Goal: Use online tool/utility

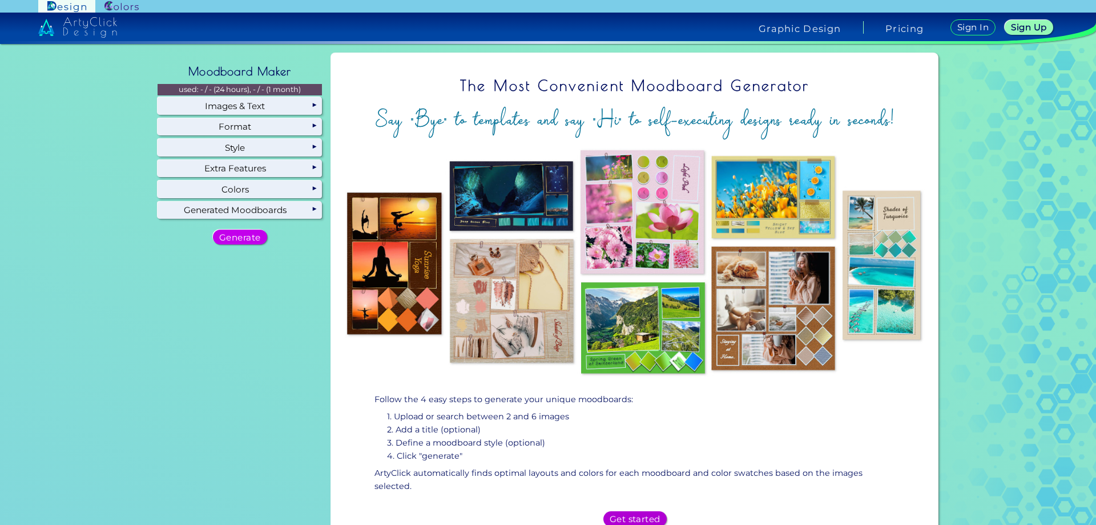
click at [628, 515] on h5 "Get started" at bounding box center [635, 518] width 50 height 9
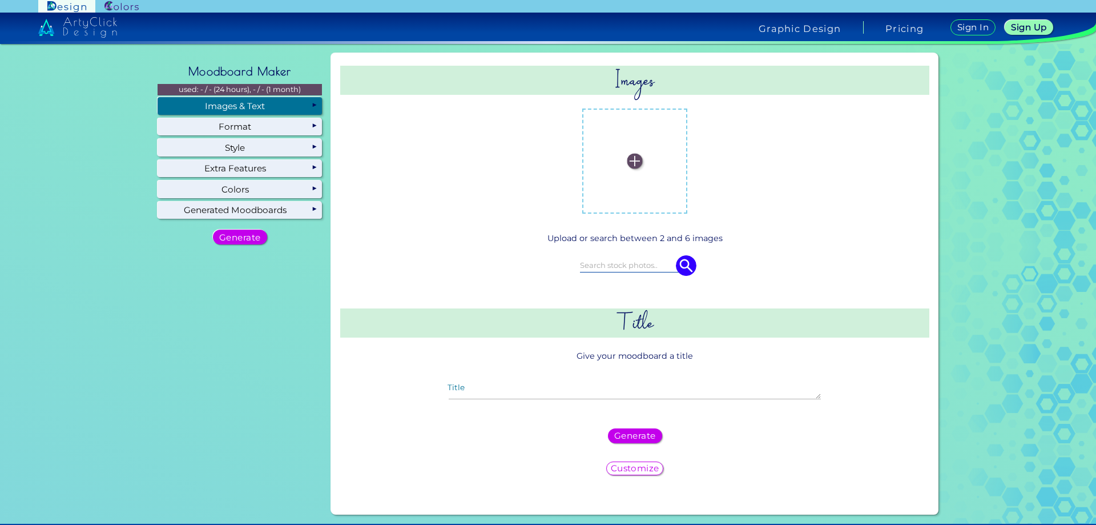
click at [632, 160] on img at bounding box center [635, 161] width 15 height 15
click at [0, 0] on input "file" at bounding box center [0, 0] width 0 height 0
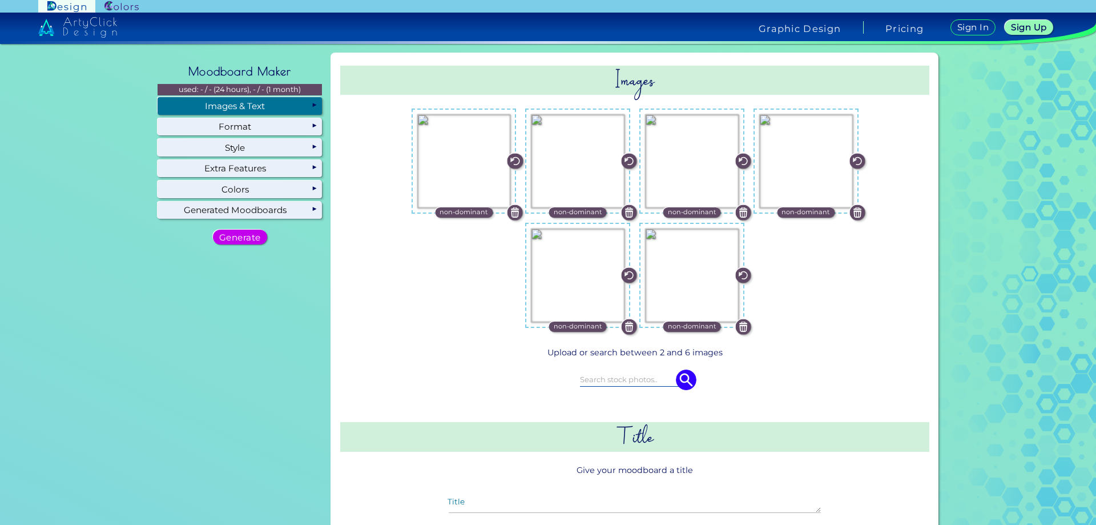
scroll to position [284, 0]
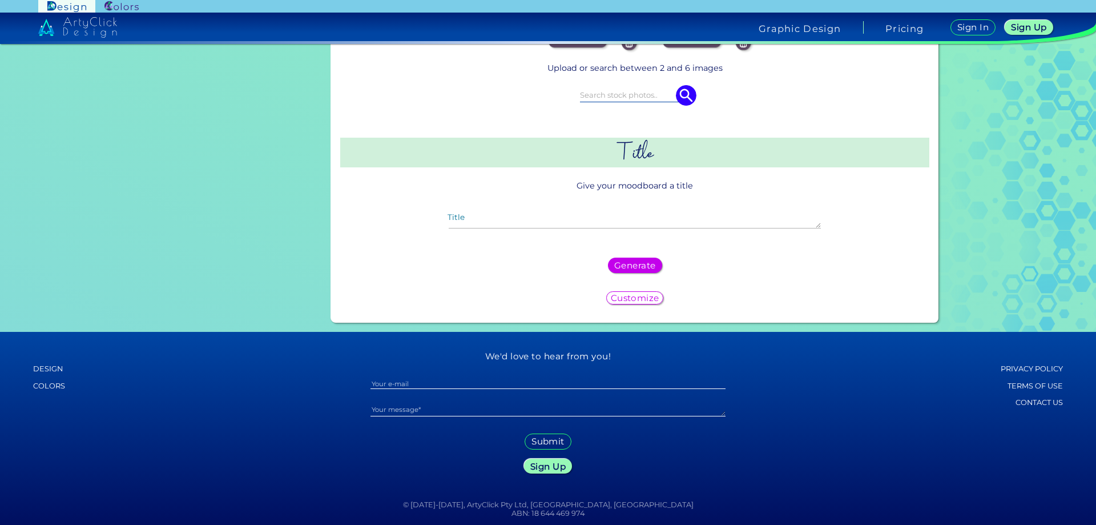
click at [638, 295] on h5 "Customize" at bounding box center [635, 298] width 45 height 8
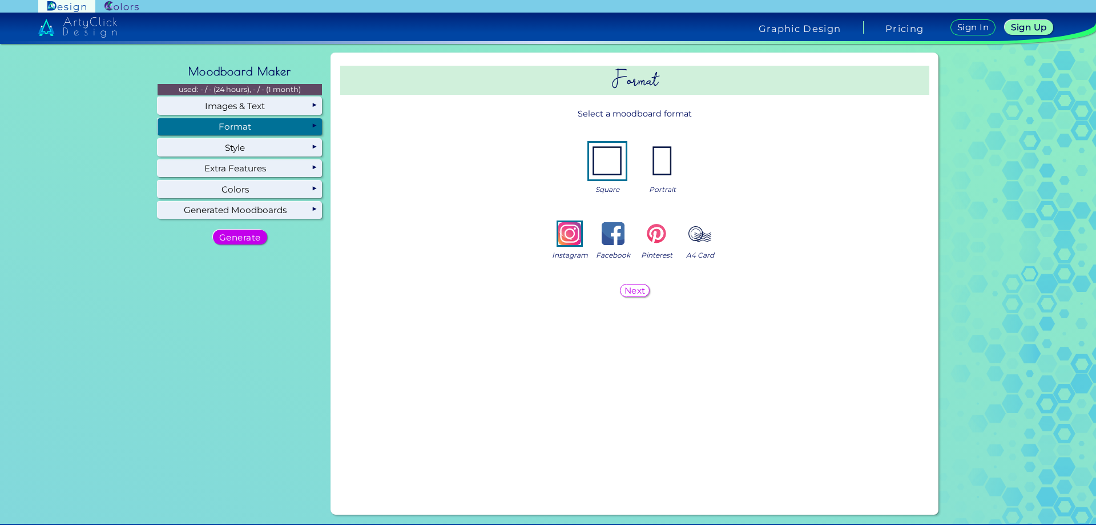
click at [618, 165] on img at bounding box center [607, 161] width 37 height 37
click at [636, 286] on h5 "Next" at bounding box center [635, 290] width 20 height 8
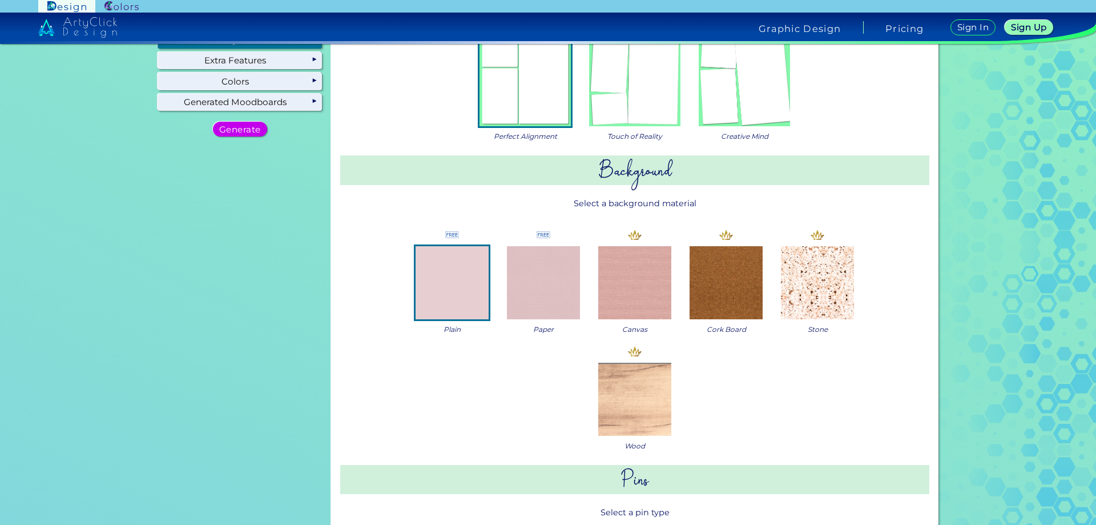
scroll to position [23, 0]
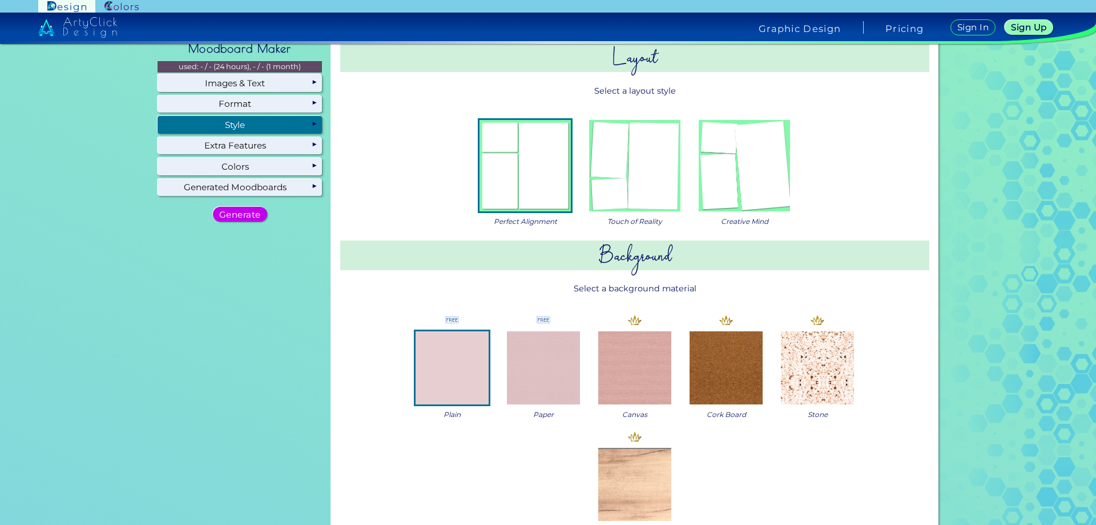
click at [718, 190] on img at bounding box center [744, 165] width 91 height 91
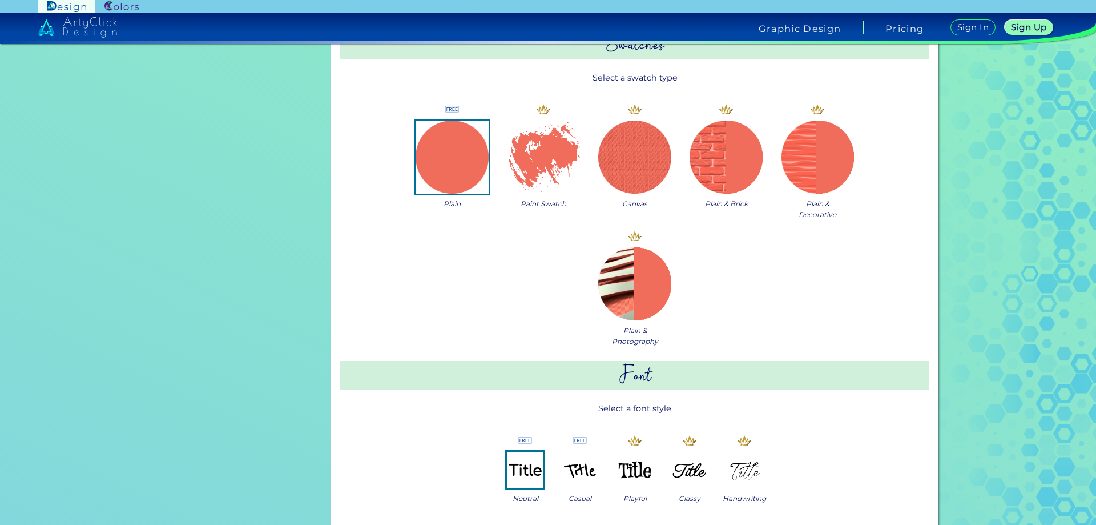
scroll to position [708, 0]
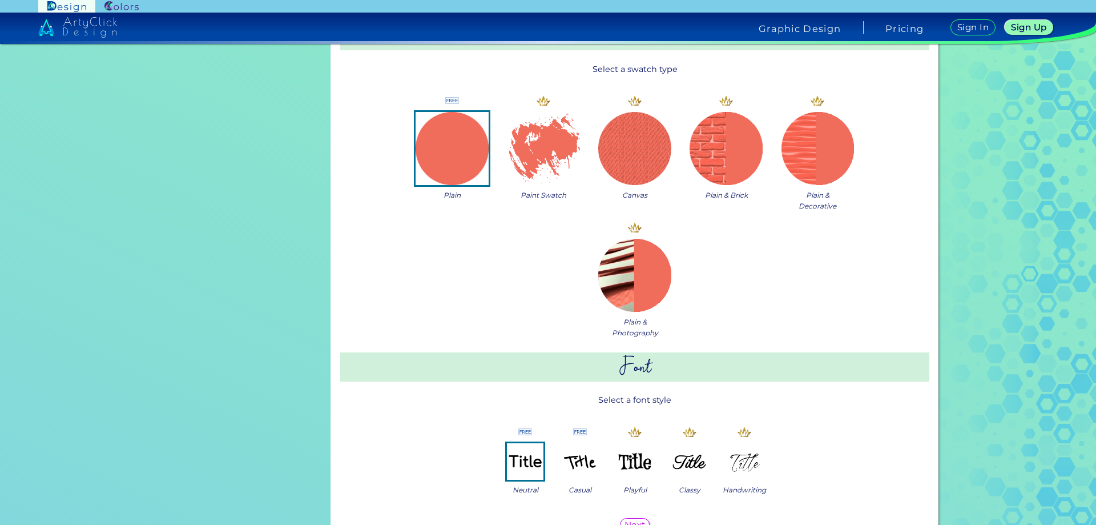
click at [558, 147] on img at bounding box center [543, 148] width 73 height 73
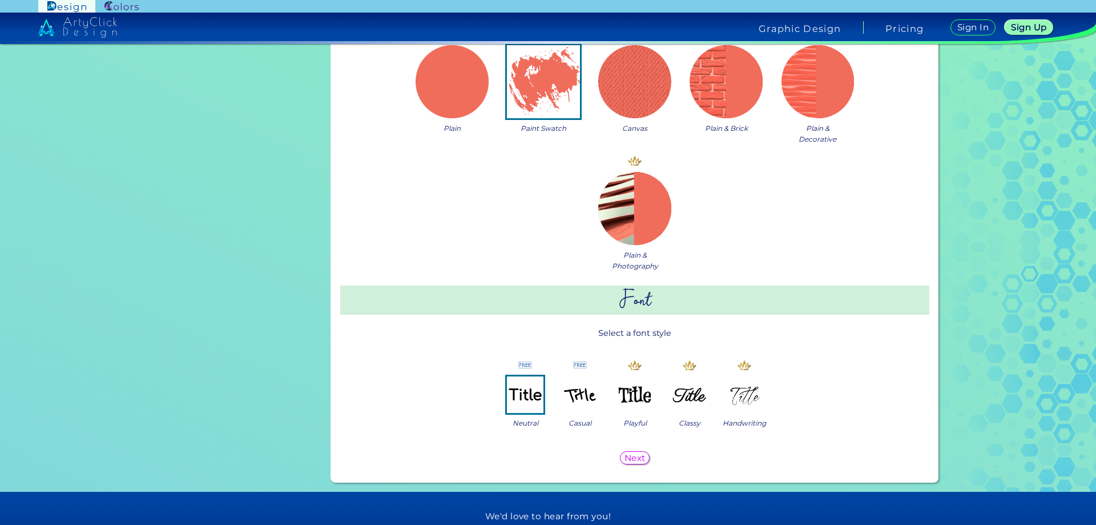
scroll to position [936, 0]
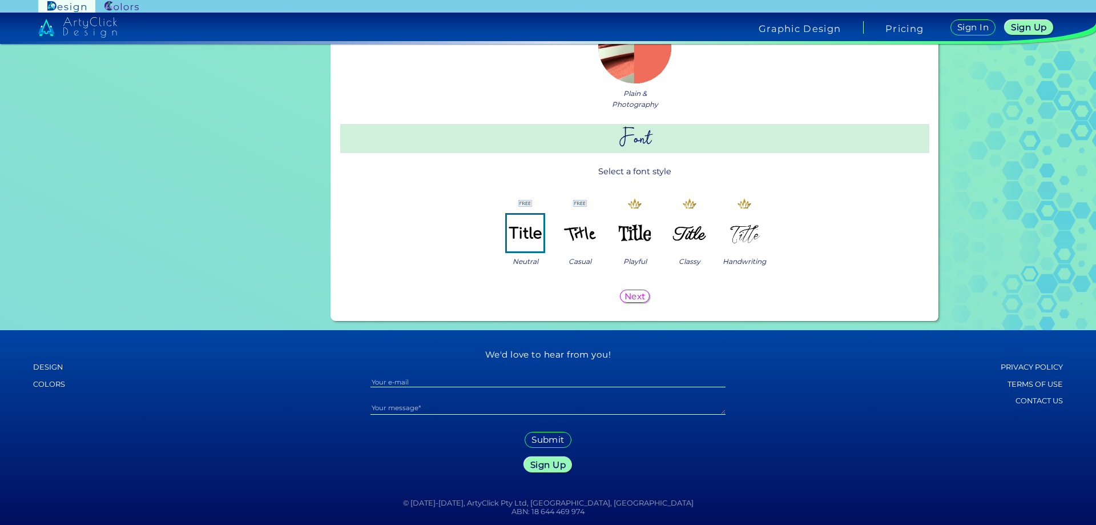
click at [632, 300] on h5 "Next" at bounding box center [635, 296] width 22 height 9
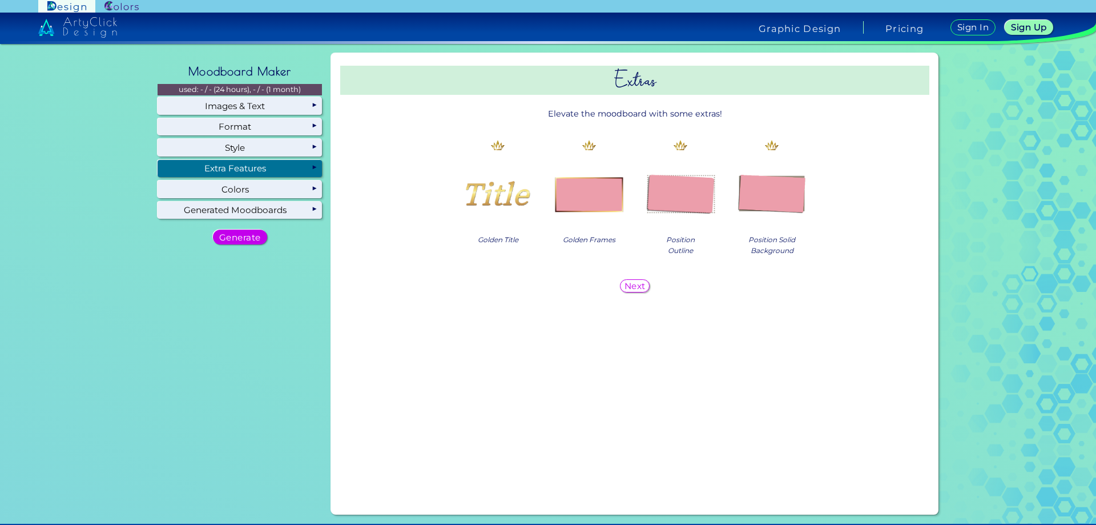
click at [763, 186] on img at bounding box center [771, 192] width 73 height 73
click at [630, 286] on h5 "Next" at bounding box center [635, 286] width 21 height 9
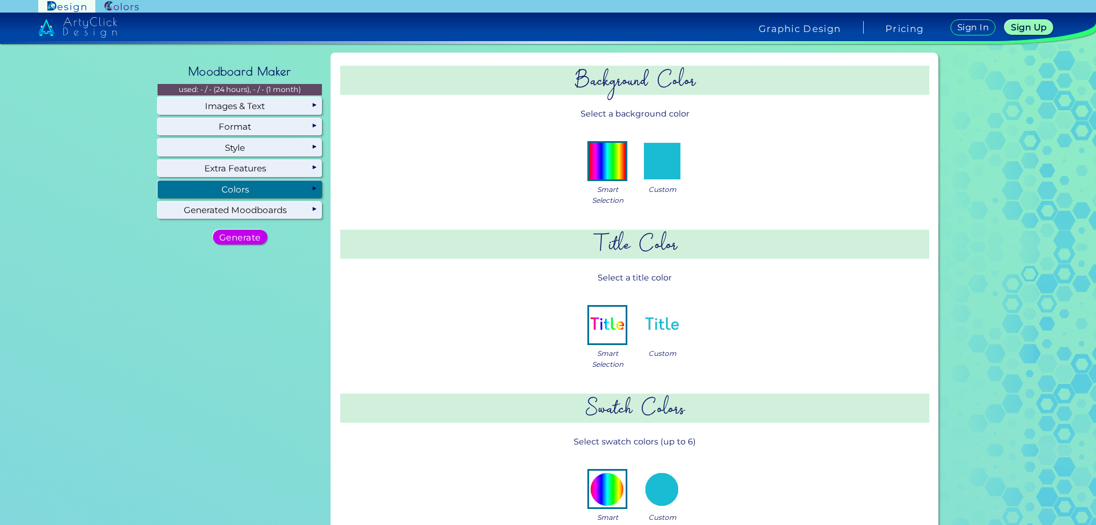
click at [612, 155] on img at bounding box center [607, 161] width 37 height 37
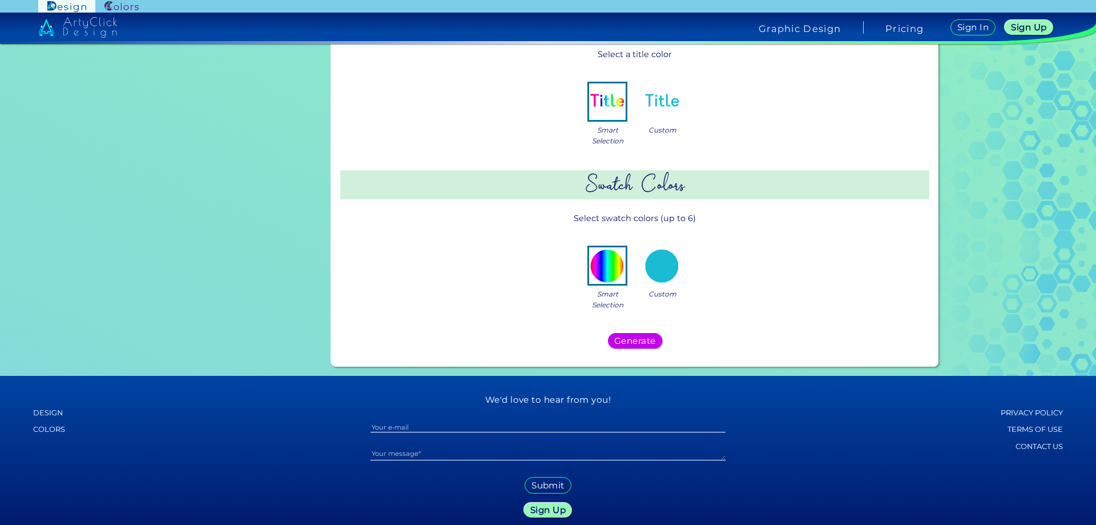
scroll to position [228, 0]
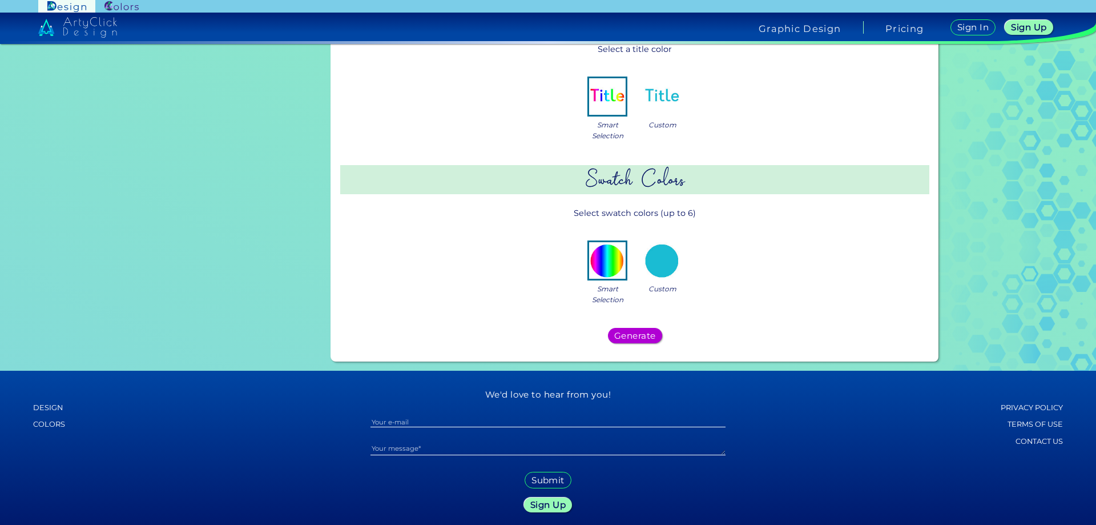
click at [639, 336] on h5 "Generate" at bounding box center [635, 335] width 42 height 9
